Goal: Information Seeking & Learning: Learn about a topic

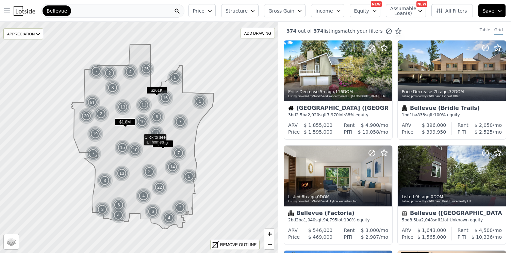
click at [256, 12] on icon "button" at bounding box center [252, 10] width 5 height 5
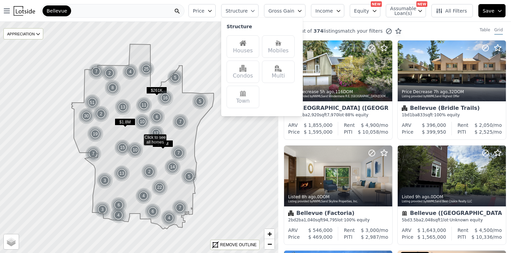
click at [253, 45] on div "Houses" at bounding box center [243, 46] width 33 height 22
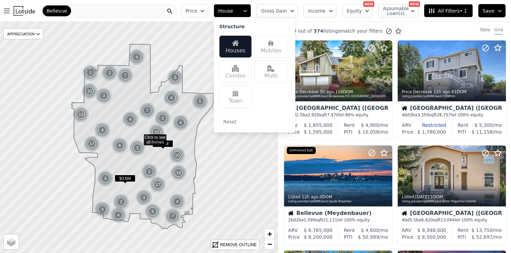
click at [294, 9] on icon "button" at bounding box center [292, 10] width 5 height 5
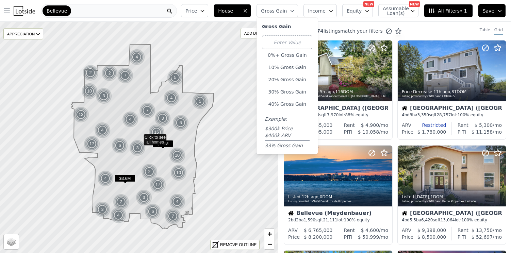
click at [331, 12] on button "Income" at bounding box center [320, 10] width 33 height 13
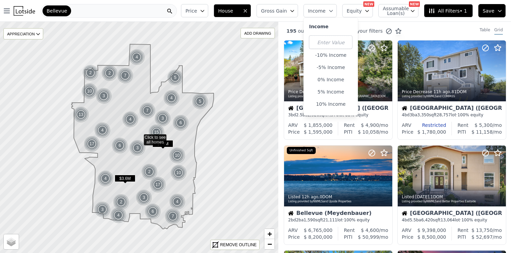
click at [365, 15] on button "Equity" at bounding box center [357, 10] width 31 height 13
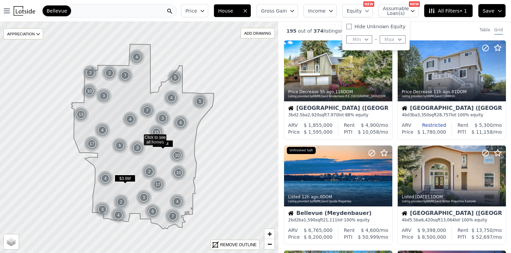
click at [412, 13] on button "Assumable Loan(s)" at bounding box center [399, 10] width 40 height 13
click at [457, 10] on span "All Filters • 1" at bounding box center [448, 10] width 38 height 7
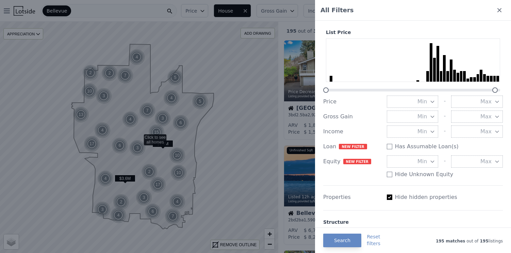
click at [462, 115] on button "Max" at bounding box center [477, 117] width 52 height 12
click at [432, 117] on icon "button" at bounding box center [432, 116] width 5 height 5
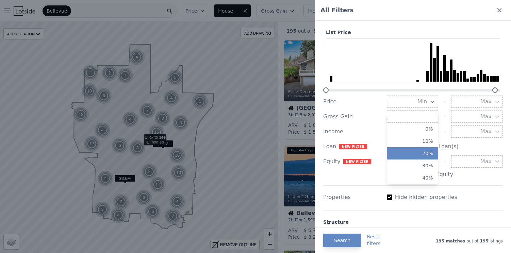
click at [418, 148] on button "20%" at bounding box center [413, 153] width 52 height 12
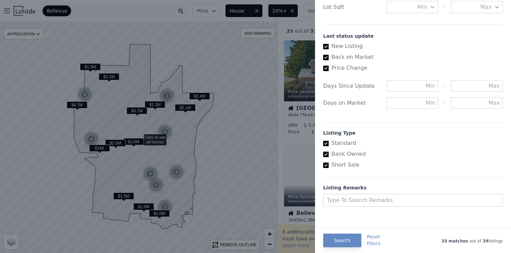
scroll to position [368, 0]
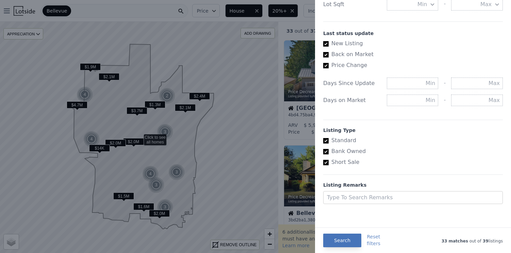
click at [351, 238] on button "Search" at bounding box center [342, 241] width 38 height 14
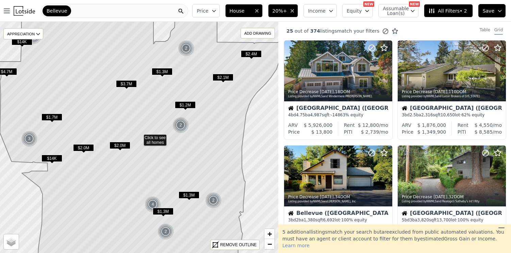
click at [189, 103] on span "$1.2M" at bounding box center [185, 104] width 21 height 7
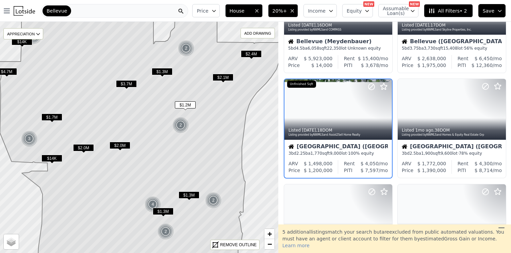
scroll to position [174, 0]
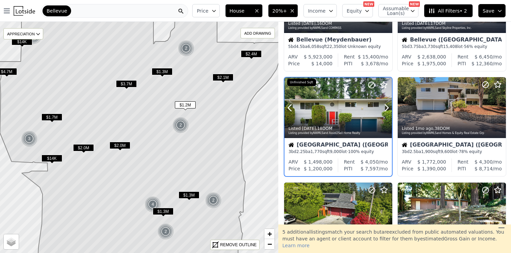
click at [356, 102] on div at bounding box center [371, 100] width 44 height 44
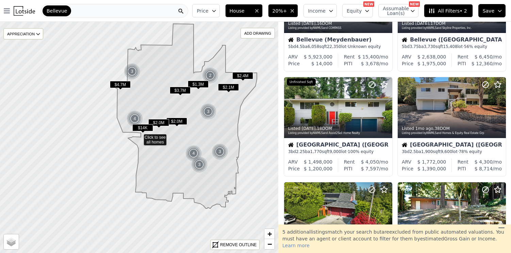
scroll to position [279, 0]
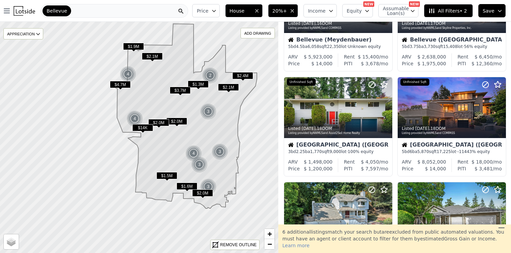
click at [452, 10] on span "All Filters • 2" at bounding box center [448, 10] width 38 height 7
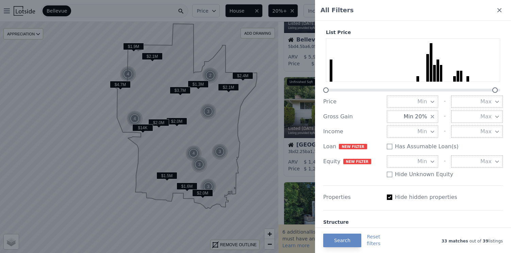
click at [430, 119] on icon "button" at bounding box center [432, 116] width 5 height 5
click at [430, 117] on icon "button" at bounding box center [432, 116] width 5 height 5
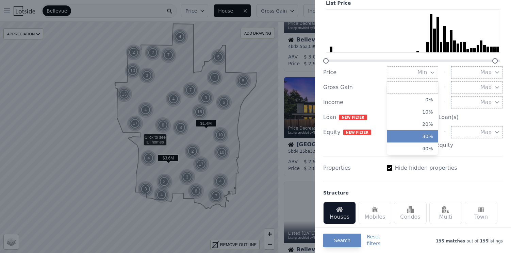
scroll to position [35, 0]
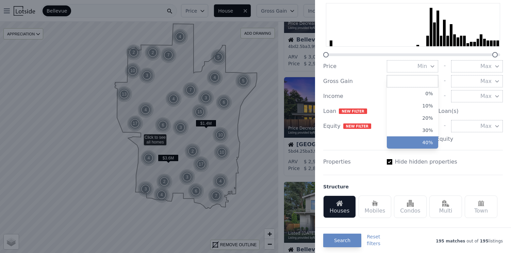
click at [417, 141] on button "40%" at bounding box center [413, 142] width 52 height 12
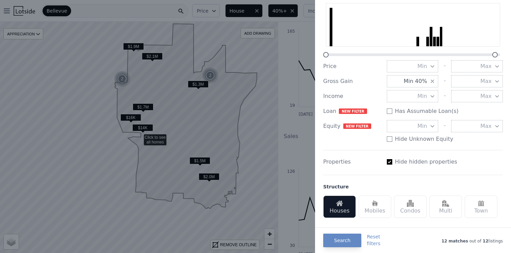
click at [293, 48] on div at bounding box center [255, 126] width 511 height 253
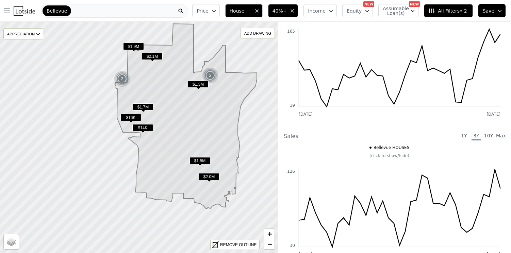
click at [200, 82] on span "$1.3M" at bounding box center [198, 84] width 21 height 7
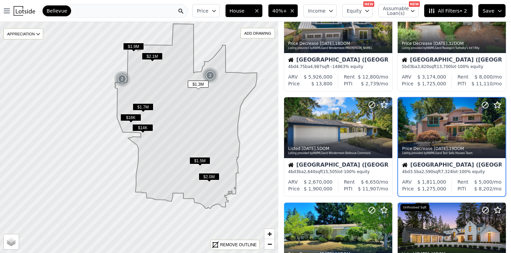
scroll to position [47, 0]
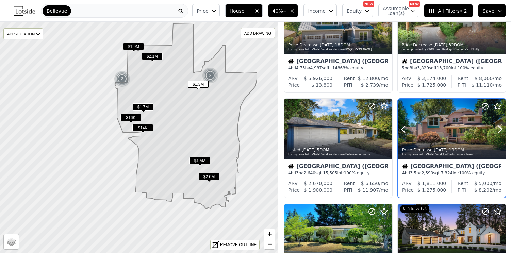
click at [430, 118] on div at bounding box center [452, 129] width 108 height 61
click at [211, 74] on div "2" at bounding box center [210, 75] width 16 height 16
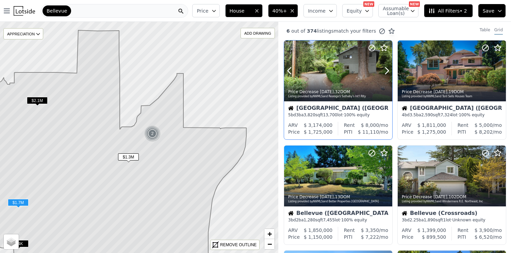
click at [337, 74] on div at bounding box center [338, 71] width 108 height 61
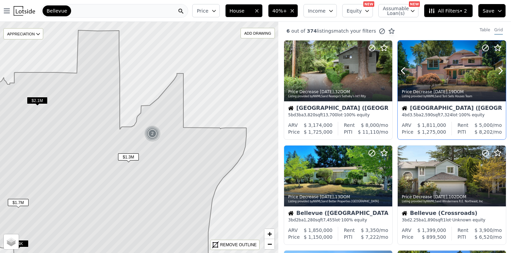
click at [440, 70] on div at bounding box center [452, 71] width 108 height 61
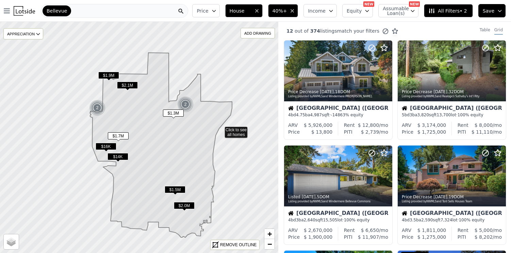
drag, startPoint x: 220, startPoint y: 158, endPoint x: 221, endPoint y: 112, distance: 46.0
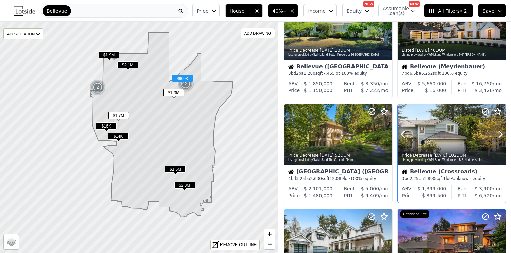
scroll to position [253, 0]
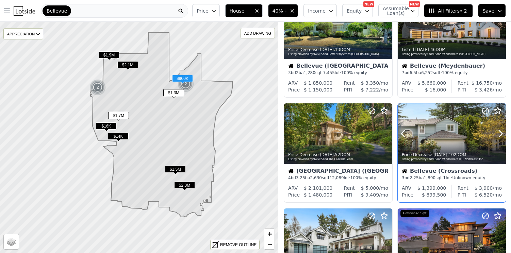
click at [427, 146] on div at bounding box center [452, 149] width 108 height 12
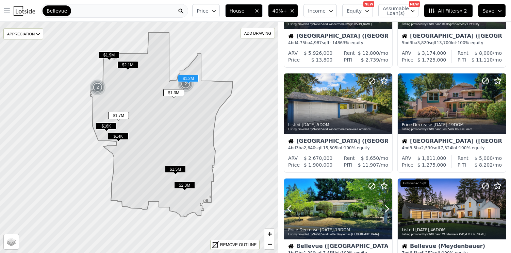
scroll to position [0, 0]
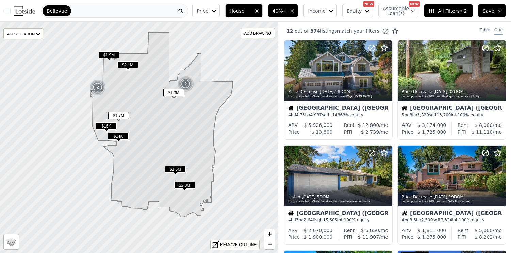
click at [93, 8] on div "Bellevue" at bounding box center [114, 11] width 147 height 14
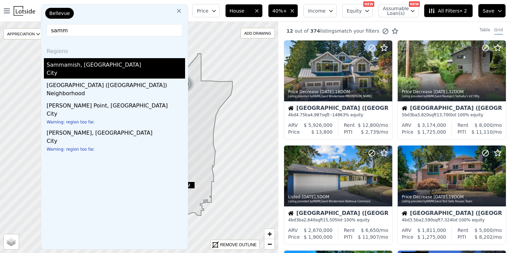
type input "samm"
click at [84, 63] on div "Sammamish, WA" at bounding box center [116, 63] width 139 height 11
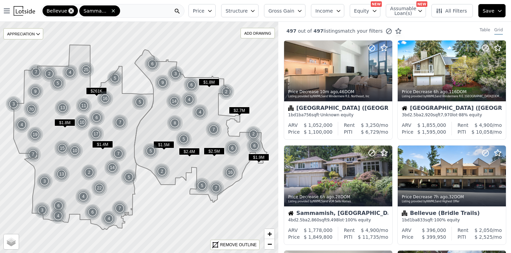
click at [70, 10] on icon at bounding box center [71, 10] width 3 height 3
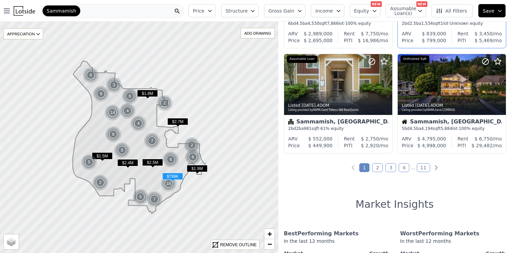
scroll to position [514, 0]
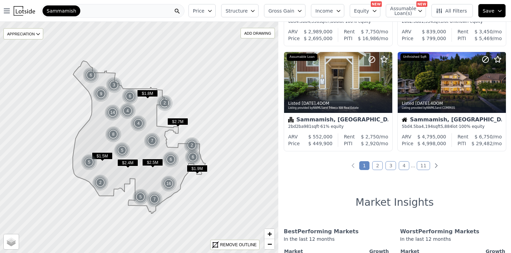
click at [452, 9] on span "All Filters" at bounding box center [451, 10] width 31 height 7
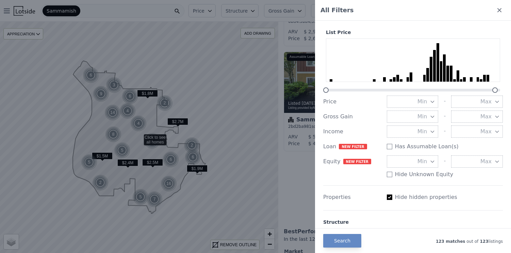
click at [425, 116] on button "Min" at bounding box center [413, 117] width 52 height 12
click at [423, 177] on button "40%" at bounding box center [413, 178] width 52 height 12
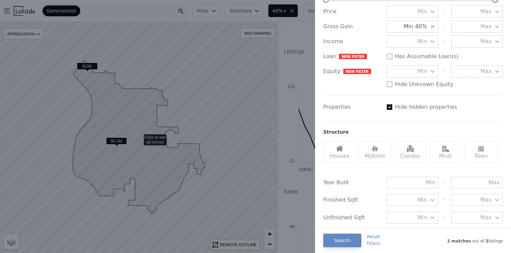
scroll to position [106, 0]
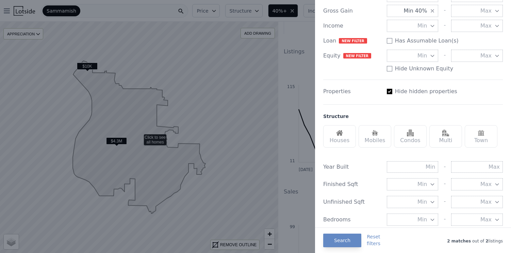
click at [342, 140] on div "Houses" at bounding box center [339, 136] width 33 height 22
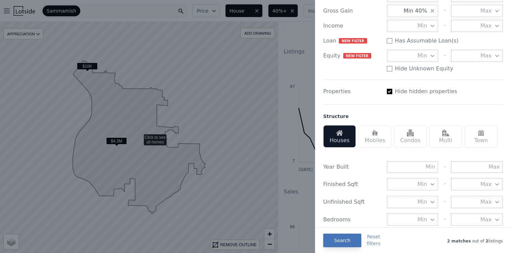
click at [345, 240] on button "Search" at bounding box center [342, 241] width 38 height 14
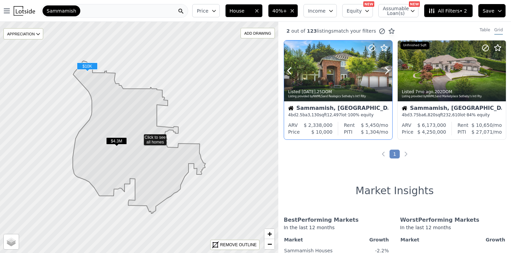
click at [339, 69] on div at bounding box center [338, 71] width 108 height 61
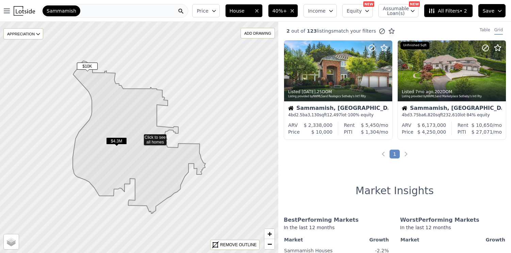
click at [453, 14] on span "All Filters • 2" at bounding box center [448, 10] width 38 height 7
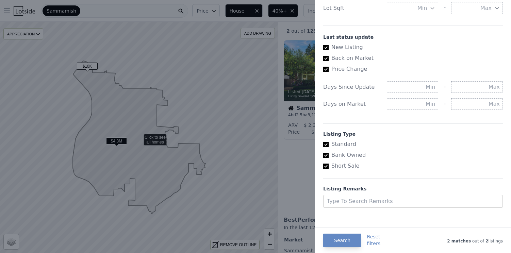
scroll to position [368, 0]
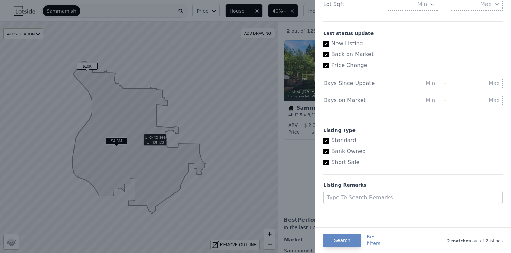
click at [285, 144] on div at bounding box center [255, 126] width 511 height 253
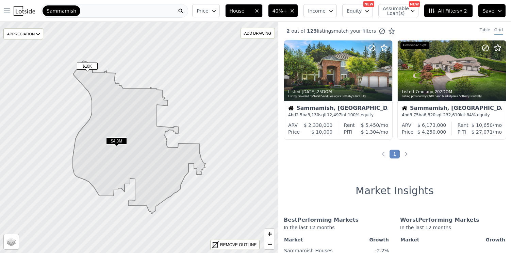
click at [451, 11] on span "All Filters • 2" at bounding box center [448, 10] width 38 height 7
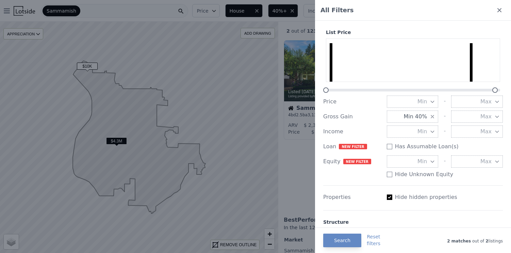
click at [423, 118] on span "Min 40%" at bounding box center [415, 117] width 23 height 8
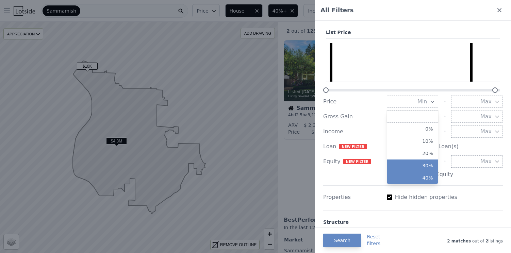
click at [421, 161] on button "30%" at bounding box center [413, 166] width 52 height 12
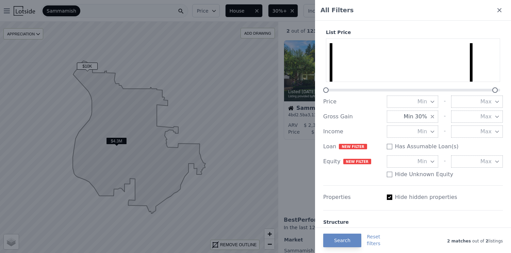
click at [468, 117] on button "Max" at bounding box center [477, 117] width 52 height 12
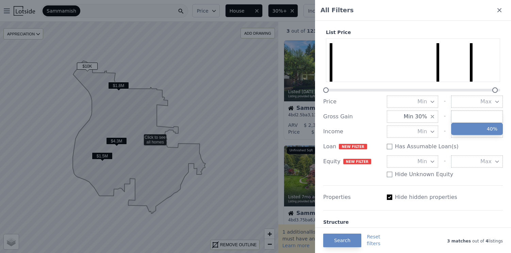
click at [470, 129] on button "40%" at bounding box center [477, 129] width 52 height 12
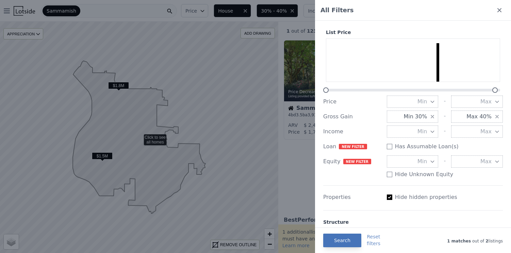
click at [340, 239] on button "Search" at bounding box center [342, 241] width 38 height 14
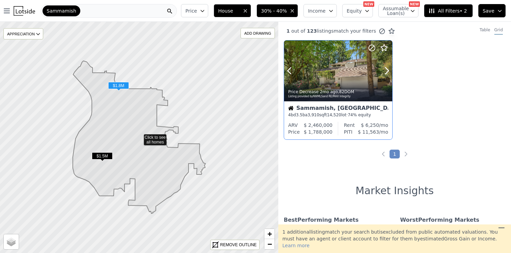
click at [331, 82] on div at bounding box center [338, 86] width 108 height 12
click at [306, 87] on div "Price Decrease 2mo ago , 82 DOM Listing provided by NWMLS and RE/MAX Integrity" at bounding box center [338, 93] width 108 height 16
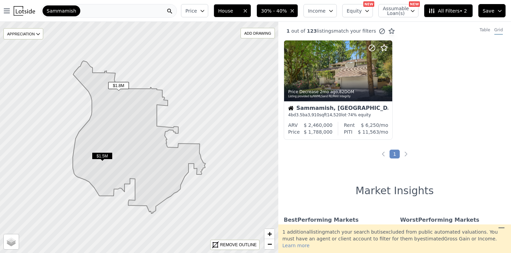
click at [448, 12] on span "All Filters • 2" at bounding box center [448, 10] width 38 height 7
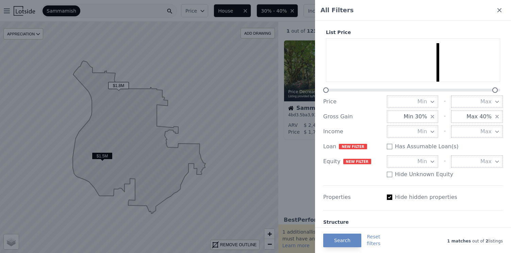
click at [477, 116] on span "Max 40%" at bounding box center [479, 117] width 25 height 8
click at [430, 117] on icon "button" at bounding box center [432, 116] width 5 height 5
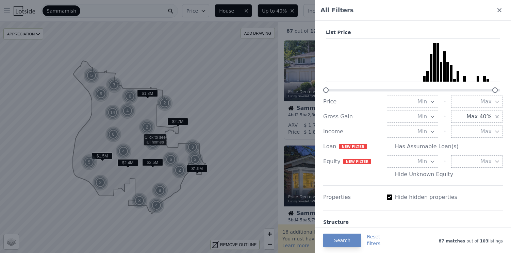
click at [430, 117] on icon "button" at bounding box center [432, 116] width 5 height 5
click at [424, 153] on button "20%" at bounding box center [413, 153] width 52 height 12
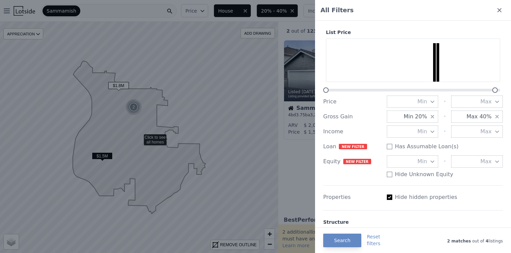
click at [495, 117] on icon "button" at bounding box center [497, 116] width 5 height 5
click at [486, 116] on span "Max" at bounding box center [486, 117] width 11 height 8
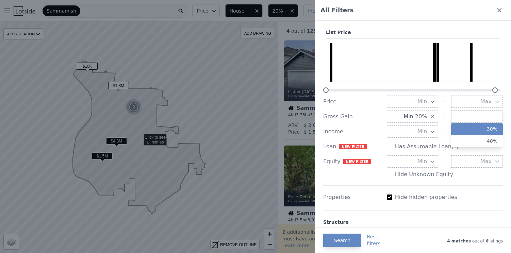
click at [486, 128] on button "30%" at bounding box center [477, 129] width 52 height 12
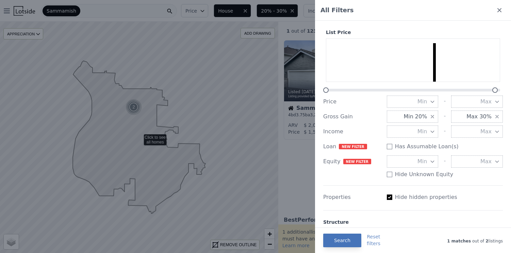
click at [349, 242] on button "Search" at bounding box center [342, 241] width 38 height 14
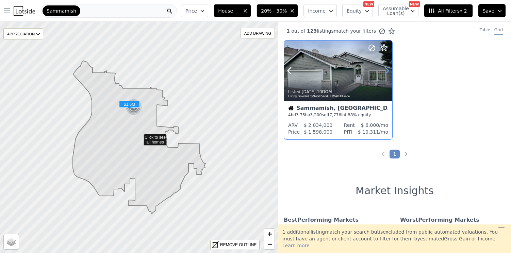
click at [387, 74] on icon at bounding box center [387, 70] width 11 height 11
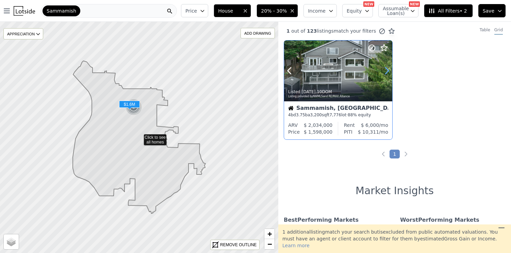
click at [387, 75] on icon at bounding box center [387, 70] width 11 height 11
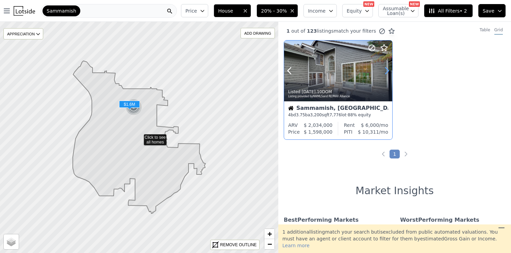
click at [387, 75] on icon at bounding box center [387, 70] width 11 height 11
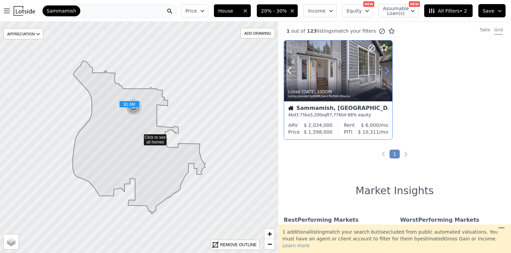
click at [387, 75] on icon at bounding box center [387, 70] width 11 height 11
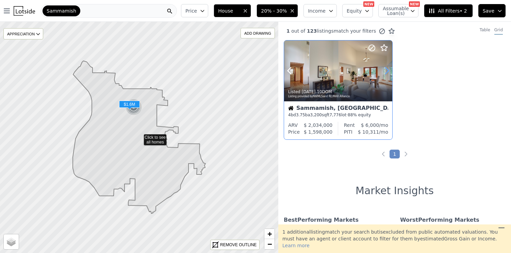
click at [387, 75] on icon at bounding box center [387, 70] width 11 height 11
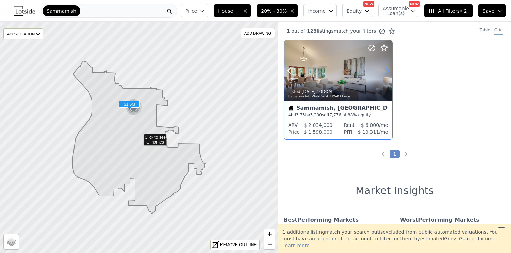
click at [387, 75] on icon at bounding box center [387, 70] width 11 height 11
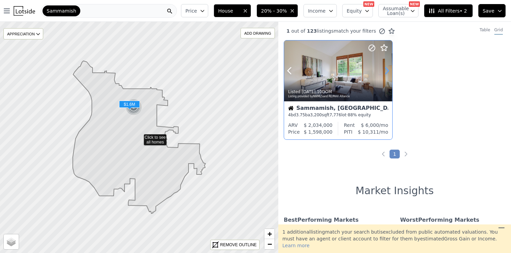
click at [387, 75] on icon at bounding box center [387, 70] width 11 height 11
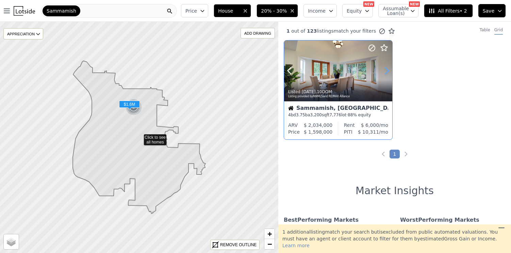
click at [387, 75] on icon at bounding box center [387, 70] width 11 height 11
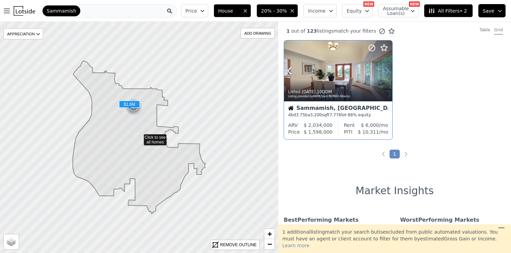
click at [387, 76] on icon at bounding box center [387, 70] width 11 height 11
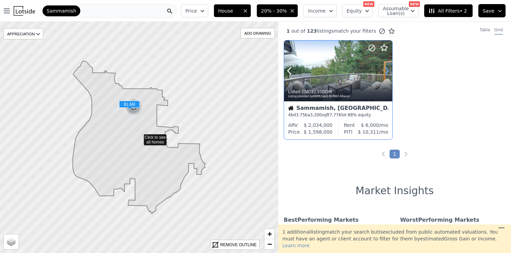
click at [387, 76] on icon at bounding box center [387, 70] width 11 height 11
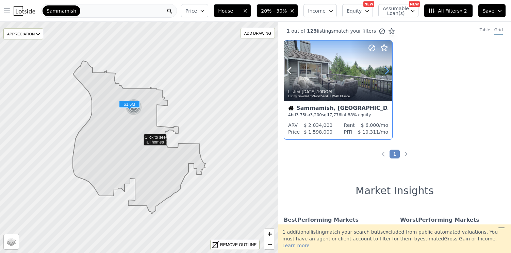
click at [387, 76] on icon at bounding box center [387, 70] width 11 height 11
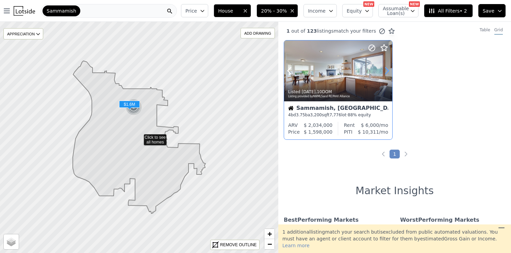
click at [387, 76] on icon at bounding box center [387, 70] width 11 height 11
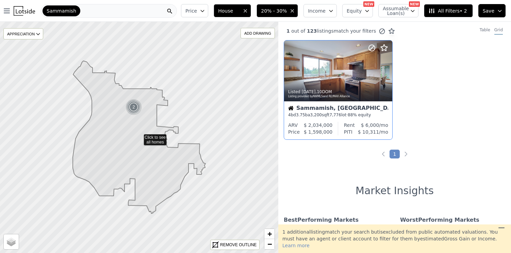
click at [447, 15] on button "All Filters • 2" at bounding box center [448, 10] width 49 height 13
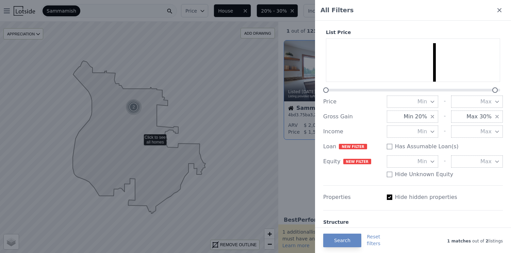
click at [430, 115] on icon "button" at bounding box center [432, 116] width 5 height 5
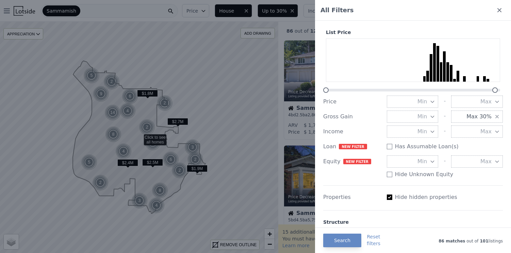
click at [496, 116] on icon "button" at bounding box center [497, 116] width 3 height 3
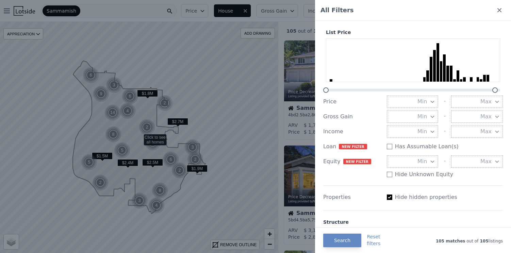
click at [430, 118] on icon "button" at bounding box center [432, 116] width 5 height 5
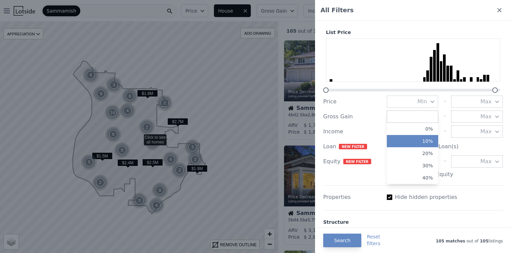
click at [421, 136] on button "10%" at bounding box center [413, 141] width 52 height 12
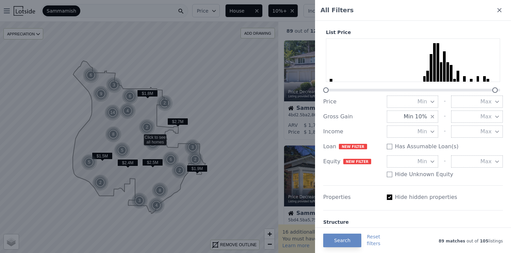
click at [465, 116] on button "Max" at bounding box center [477, 117] width 52 height 12
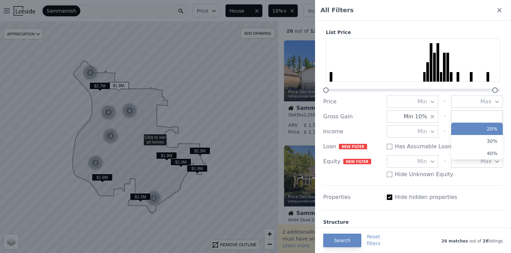
click at [471, 127] on button "20%" at bounding box center [477, 129] width 52 height 12
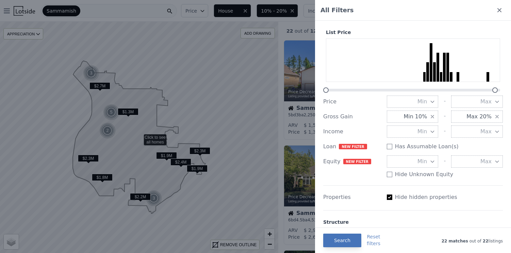
click at [340, 244] on button "Search" at bounding box center [342, 241] width 38 height 14
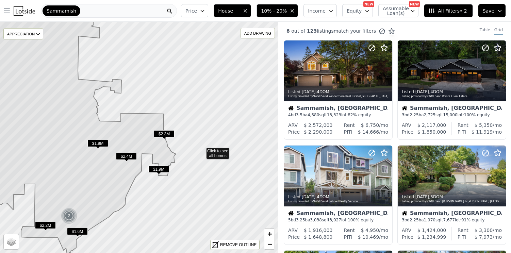
drag, startPoint x: 173, startPoint y: 150, endPoint x: 260, endPoint y: 149, distance: 87.1
click at [260, 150] on icon at bounding box center [163, 138] width 336 height 280
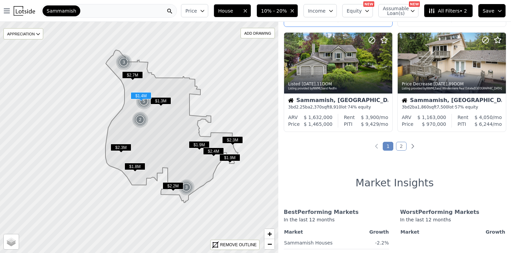
scroll to position [535, 0]
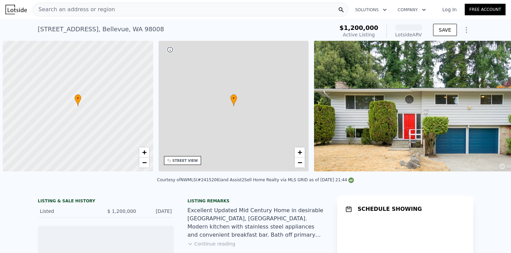
scroll to position [0, 3]
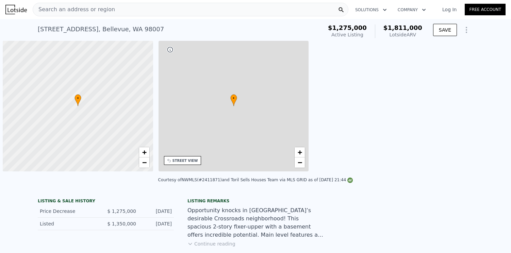
scroll to position [0, 3]
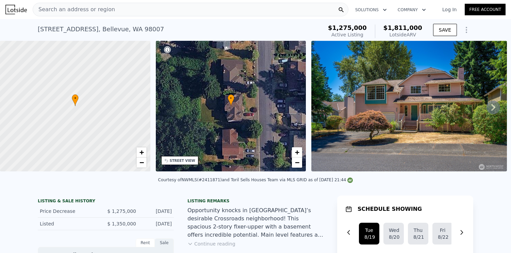
click at [348, 109] on img at bounding box center [409, 106] width 196 height 131
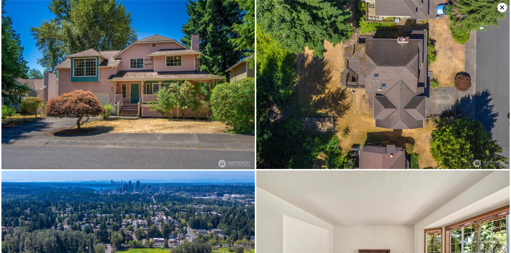
click at [192, 91] on img at bounding box center [128, 85] width 254 height 170
click at [325, 125] on img at bounding box center [383, 84] width 254 height 169
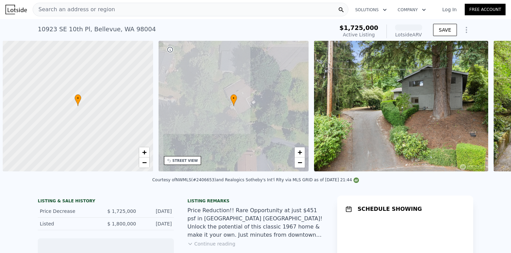
scroll to position [0, 3]
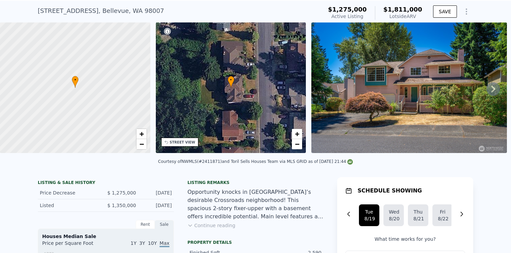
scroll to position [97, 0]
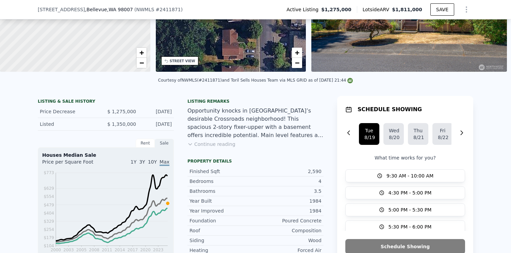
click at [216, 148] on button "Continue reading" at bounding box center [212, 144] width 48 height 7
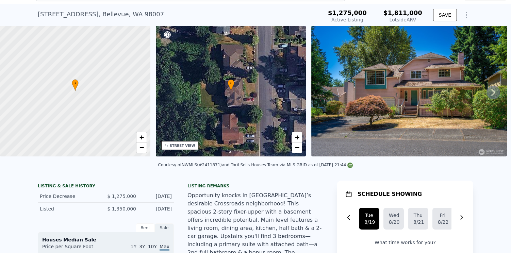
scroll to position [0, 0]
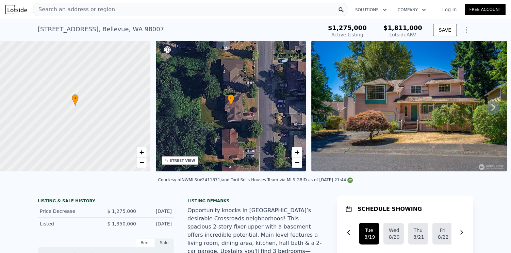
click at [57, 29] on div "609 151st Pl NE , Bellevue , WA 98007" at bounding box center [101, 30] width 126 height 10
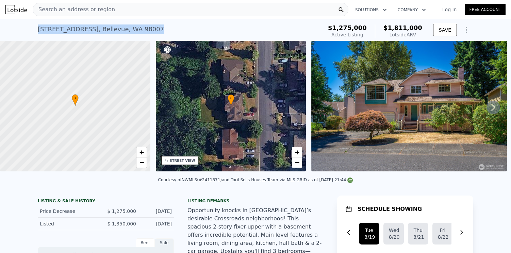
click at [57, 29] on div "609 151st Pl NE , Bellevue , WA 98007" at bounding box center [101, 30] width 126 height 10
copy div "609 151st Pl NE , Bellevue , WA 98007 Active at $1.275m (~ARV $1.811m )"
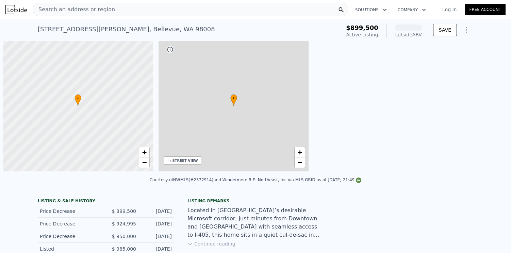
scroll to position [0, 3]
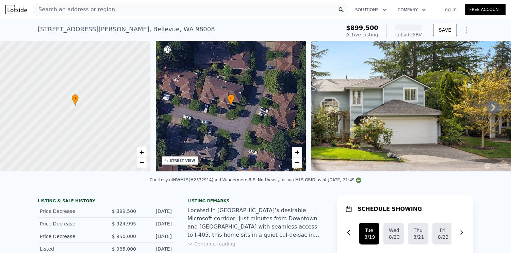
click at [350, 112] on img at bounding box center [413, 106] width 204 height 131
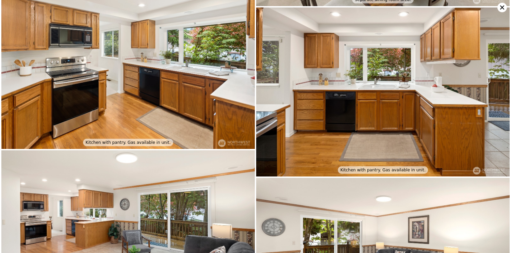
scroll to position [696, 0]
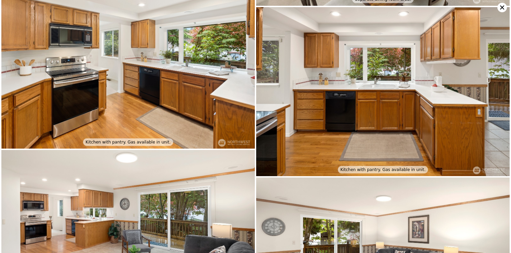
click at [506, 7] on icon at bounding box center [503, 8] width 10 height 10
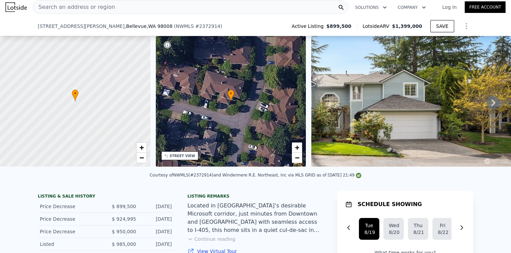
scroll to position [128, 0]
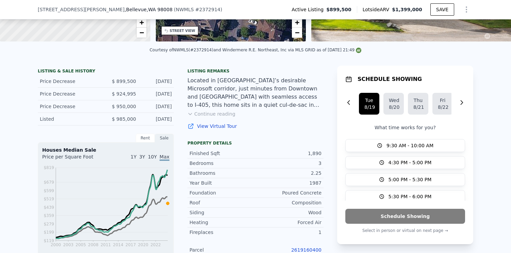
click at [226, 117] on button "Continue reading" at bounding box center [212, 114] width 48 height 7
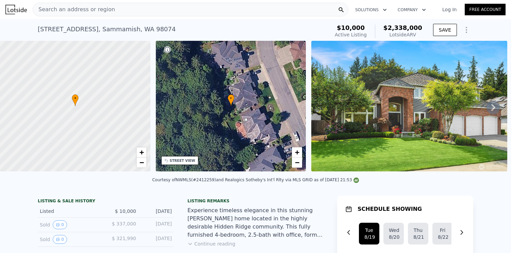
click at [102, 30] on div "[STREET_ADDRESS]" at bounding box center [107, 30] width 138 height 10
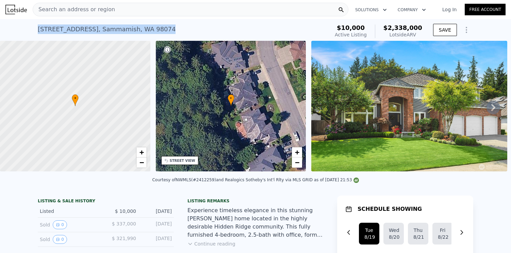
click at [102, 30] on div "[STREET_ADDRESS]" at bounding box center [107, 30] width 138 height 10
copy div "[STREET_ADDRESS] Active at $10k (~ARV $2.338m )"
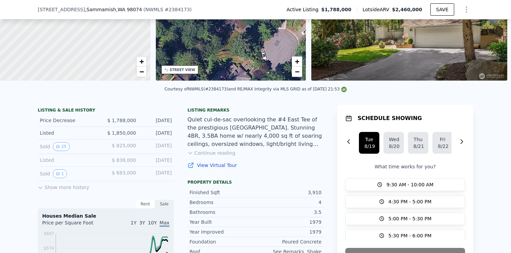
scroll to position [160, 0]
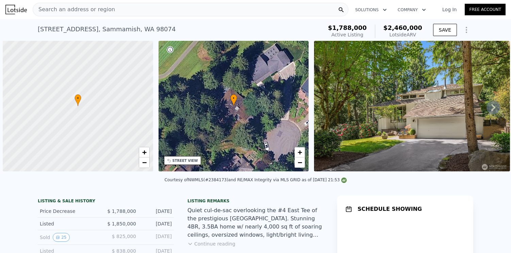
scroll to position [0, 3]
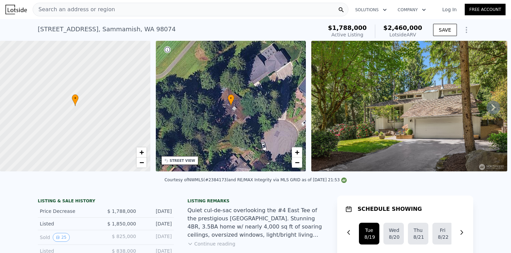
click at [380, 111] on img at bounding box center [409, 106] width 196 height 131
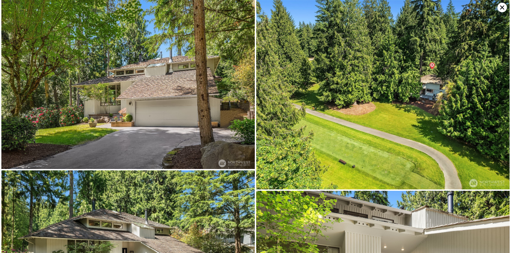
click at [203, 106] on img at bounding box center [128, 84] width 254 height 169
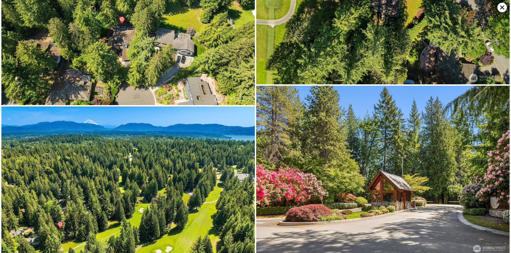
scroll to position [3201, 0]
